Goal: Information Seeking & Learning: Learn about a topic

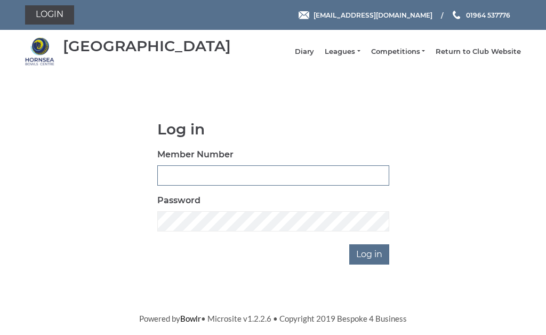
click at [183, 184] on input "Member Number" at bounding box center [273, 175] width 232 height 20
type input "0482"
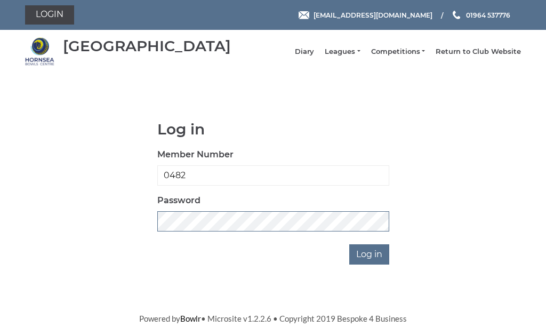
scroll to position [152, 0]
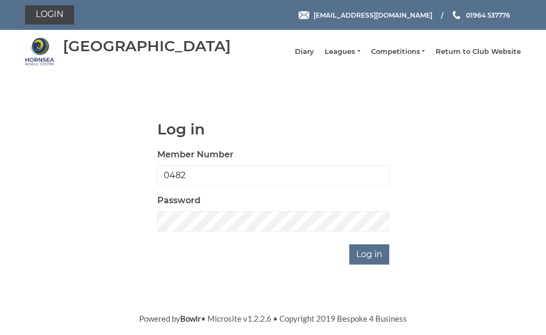
click at [386, 244] on input "Log in" at bounding box center [369, 254] width 40 height 20
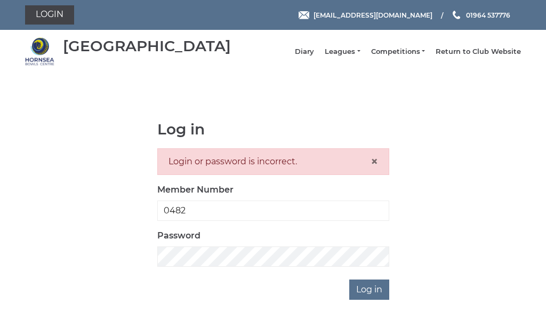
click at [356, 53] on link "Leagues" at bounding box center [342, 52] width 35 height 10
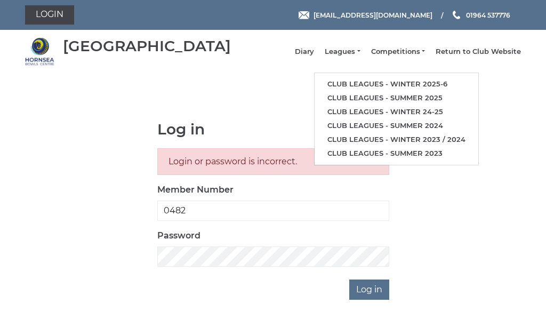
click at [388, 84] on link "Club leagues - Winter 2025-6" at bounding box center [396, 84] width 164 height 14
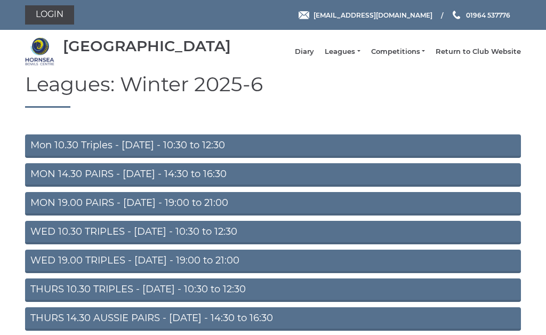
click at [205, 179] on link "MON 14.30 PAIRS - Monday - 14:30 to 16:30" at bounding box center [273, 174] width 496 height 23
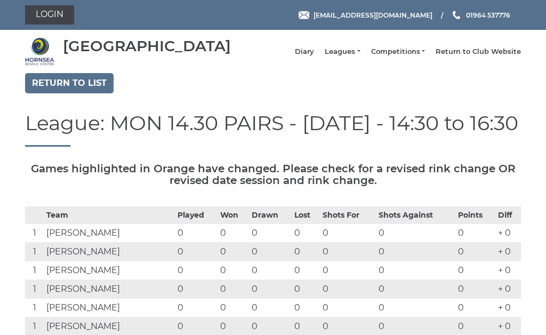
click at [76, 83] on link "Return to list" at bounding box center [69, 83] width 88 height 20
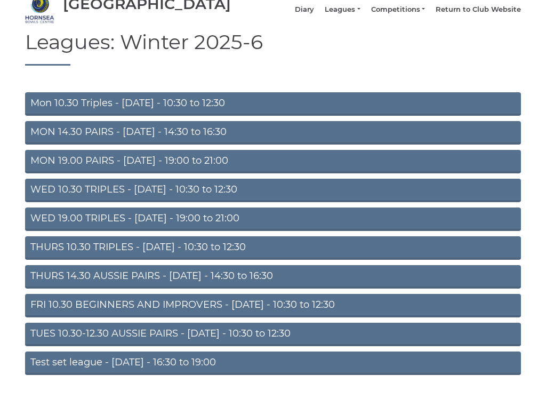
scroll to position [43, 0]
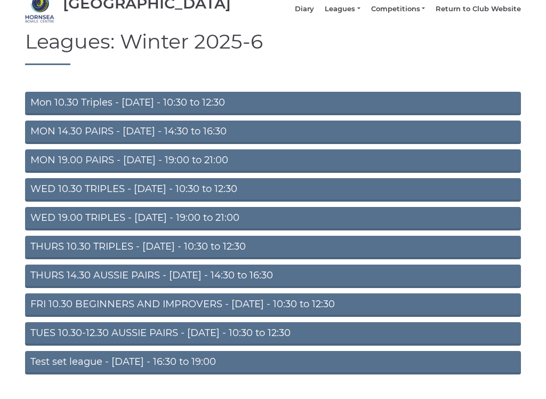
click at [212, 223] on link "WED 19.00 TRIPLES - Wednesday - 19:00 to 21:00" at bounding box center [273, 218] width 496 height 23
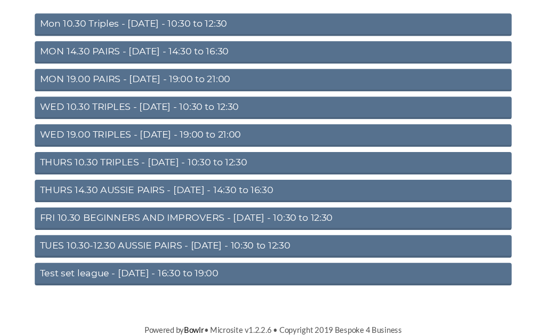
scroll to position [135, 0]
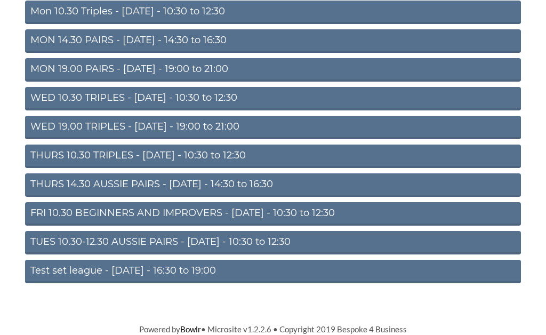
click at [169, 76] on link "MON 19.00 PAIRS - Monday - 19:00 to 21:00" at bounding box center [273, 69] width 496 height 23
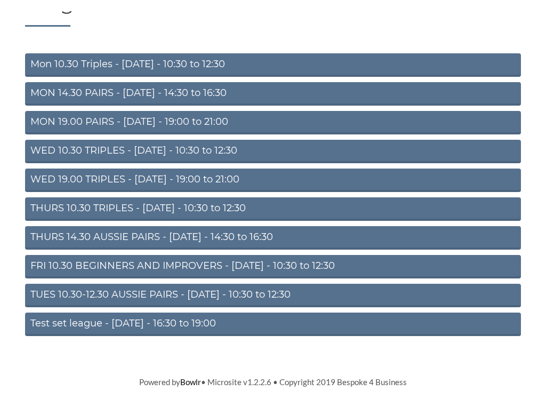
scroll to position [77, 0]
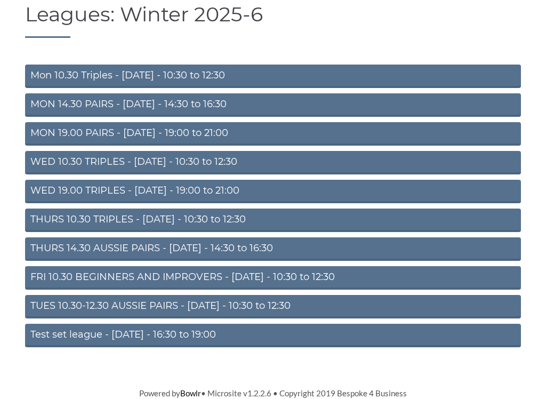
click at [268, 310] on link "TUES 10.30-12.30 AUSSIE PAIRS - [DATE] - 10:30 to 12:30" at bounding box center [273, 306] width 496 height 23
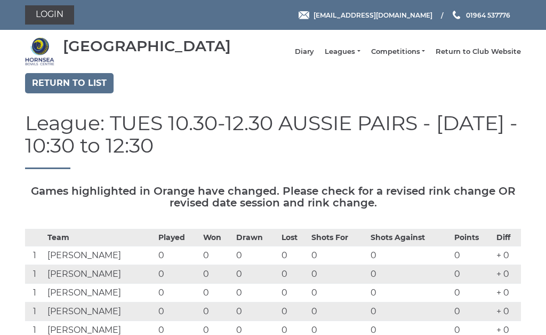
click at [82, 84] on link "Return to list" at bounding box center [69, 83] width 88 height 20
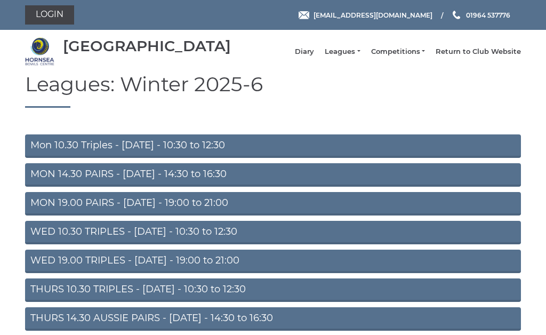
click at [187, 152] on link "Mon 10.30 Triples - [DATE] - 10:30 to 12:30" at bounding box center [273, 145] width 496 height 23
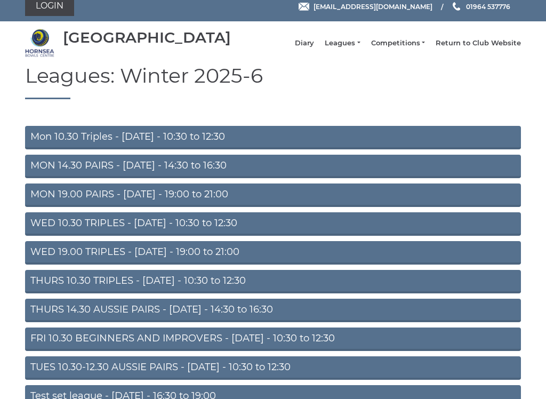
scroll to position [15, 0]
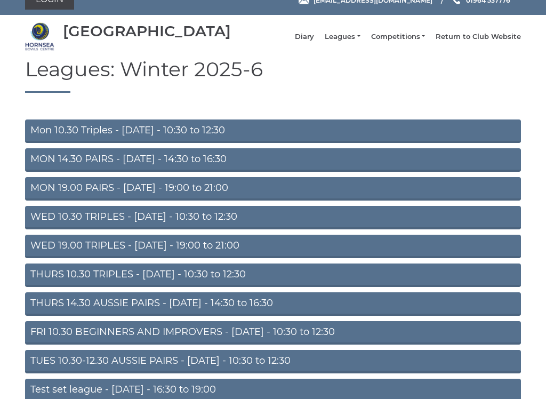
click at [211, 220] on link "WED 10.30 TRIPLES - [DATE] - 10:30 to 12:30" at bounding box center [273, 217] width 496 height 23
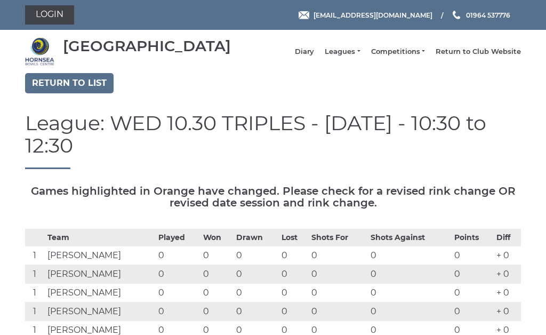
click at [81, 86] on link "Return to list" at bounding box center [69, 83] width 88 height 20
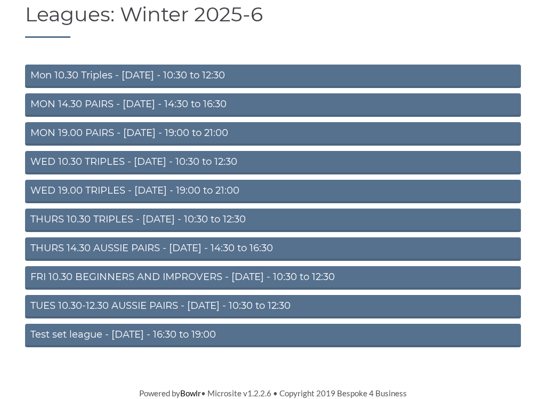
scroll to position [74, 0]
click at [192, 223] on link "THURS 10.30 TRIPLES - Thursday - 10:30 to 12:30" at bounding box center [273, 219] width 496 height 23
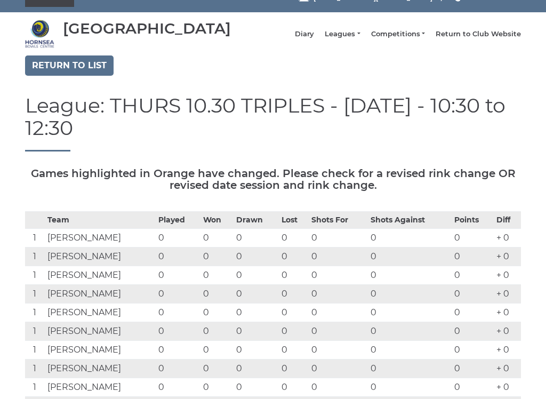
scroll to position [19, 0]
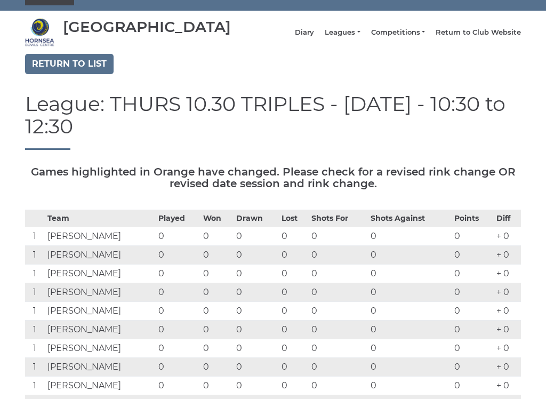
click at [82, 67] on link "Return to list" at bounding box center [69, 64] width 88 height 20
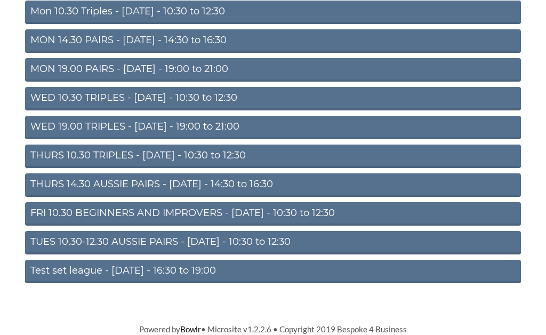
scroll to position [141, 0]
click at [222, 180] on link "THURS 14.30 AUSSIE PAIRS - [DATE] - 14:30 to 16:30" at bounding box center [273, 184] width 496 height 23
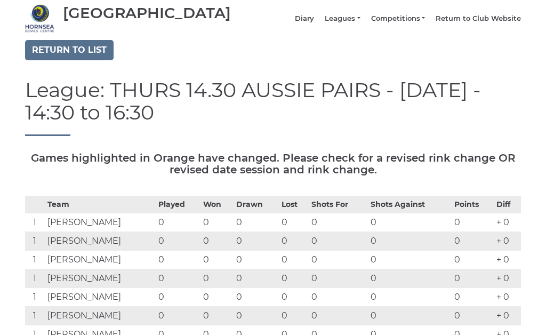
scroll to position [35, 0]
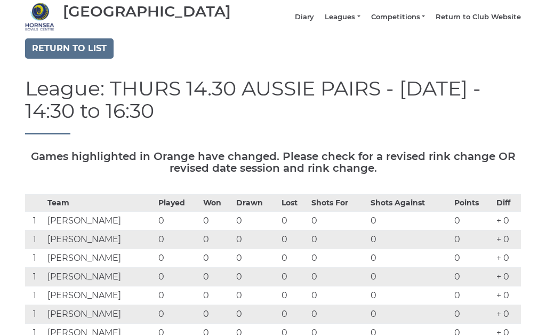
click at [78, 48] on link "Return to list" at bounding box center [69, 48] width 88 height 20
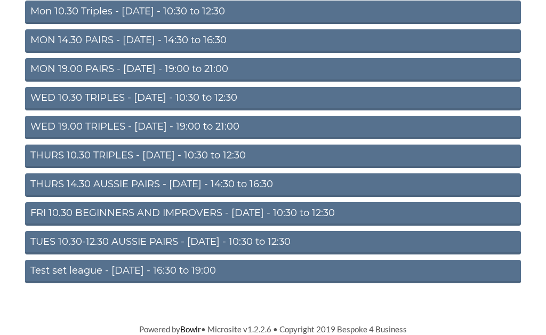
scroll to position [141, 0]
click at [183, 270] on link "Test set league - [DATE] - 16:30 to 19:00" at bounding box center [273, 271] width 496 height 23
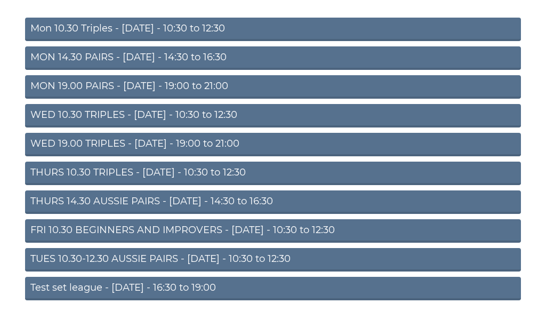
scroll to position [116, 0]
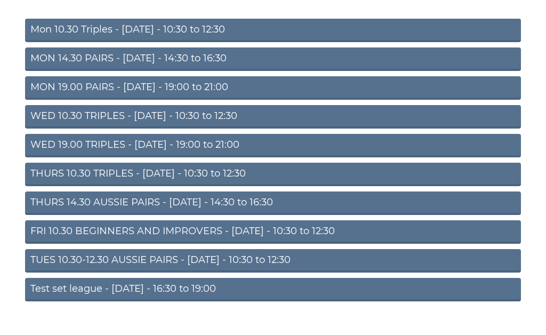
click at [183, 268] on link "TUES 10.30-12.30 AUSSIE PAIRS - [DATE] - 10:30 to 12:30" at bounding box center [273, 260] width 496 height 23
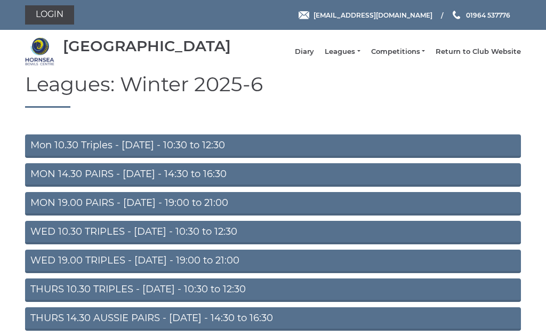
scroll to position [116, 0]
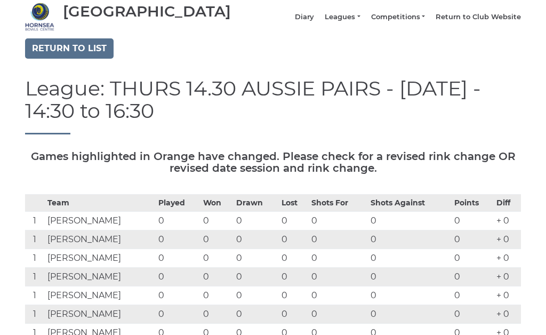
scroll to position [35, 0]
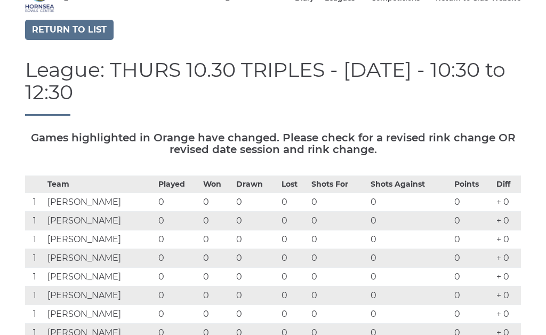
scroll to position [53, 0]
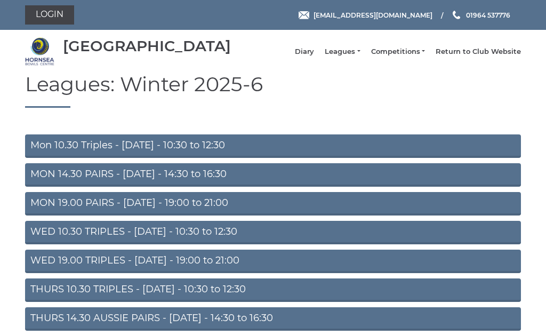
scroll to position [108, 0]
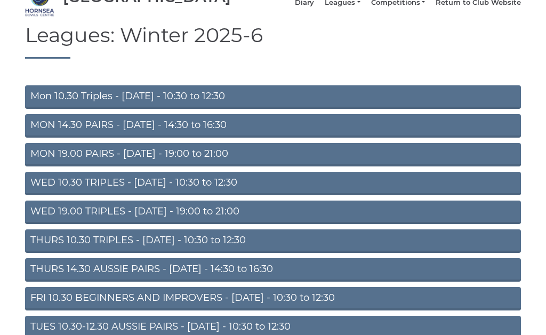
click at [412, 6] on link "Competitions" at bounding box center [398, 3] width 54 height 10
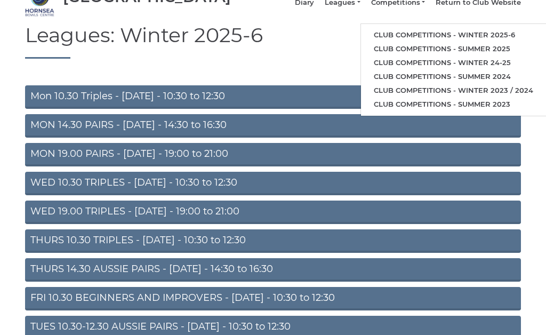
click at [508, 35] on link "Club competitions - Winter 2025-6" at bounding box center [453, 35] width 185 height 14
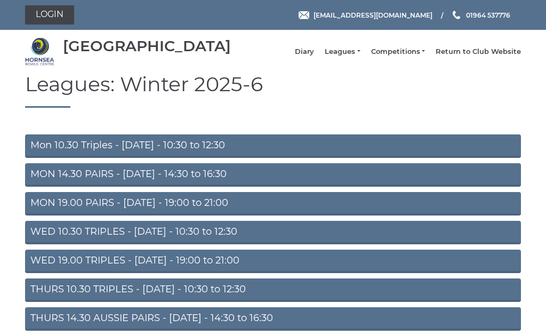
scroll to position [49, 0]
